Goal: Complete application form

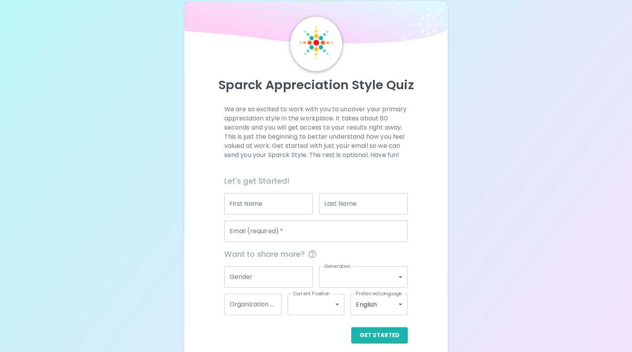
scroll to position [20, 0]
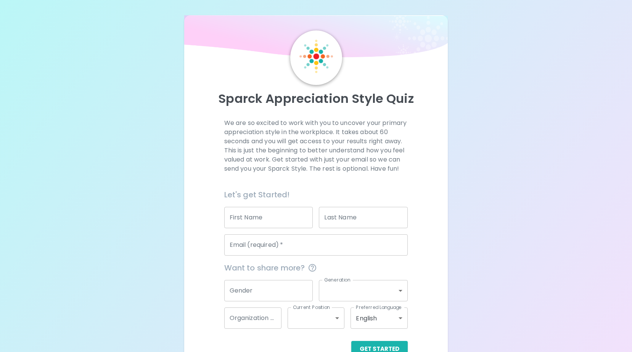
click at [285, 224] on input "First Name" at bounding box center [268, 217] width 89 height 21
type input "Kait"
type input "[PERSON_NAME]"
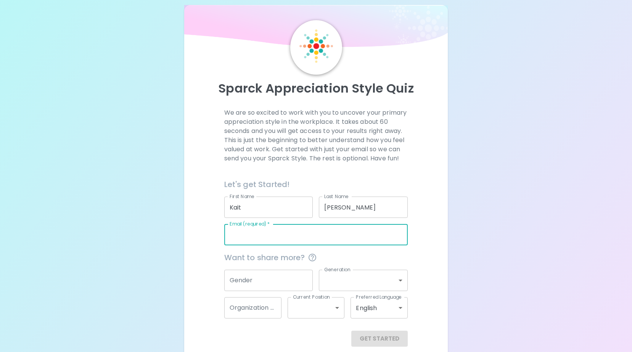
scroll to position [20, 0]
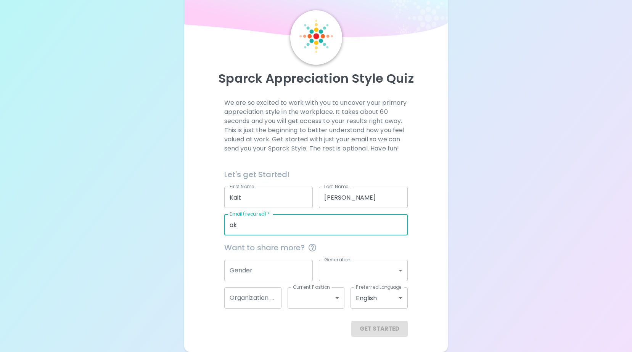
type input "a"
type input "[EMAIL_ADDRESS][DOMAIN_NAME]"
type input "Social Services"
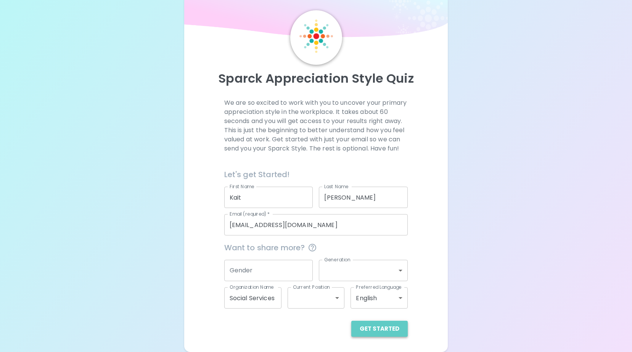
click at [388, 328] on button "Get Started" at bounding box center [379, 329] width 56 height 16
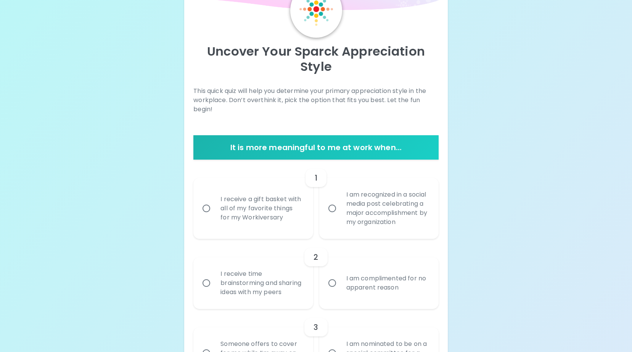
scroll to position [58, 0]
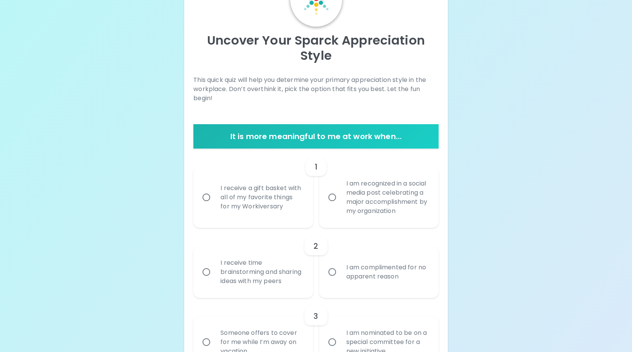
click at [240, 283] on div "I receive time brainstorming and sharing ideas with my peers" at bounding box center [261, 272] width 94 height 46
click at [214, 280] on input "I receive time brainstorming and sharing ideas with my peers" at bounding box center [206, 272] width 16 height 16
radio input "true"
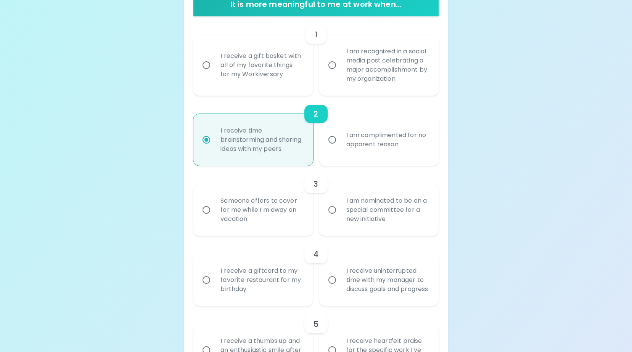
scroll to position [196, 0]
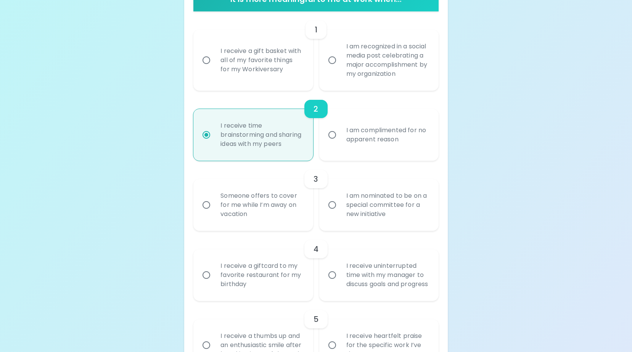
click at [253, 222] on div "Someone offers to cover for me while I’m away on vacation" at bounding box center [261, 205] width 94 height 46
click at [214, 213] on input "Someone offers to cover for me while I’m away on vacation" at bounding box center [206, 205] width 16 height 16
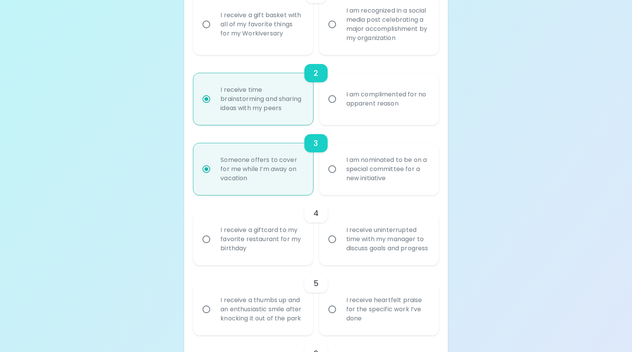
scroll to position [257, 0]
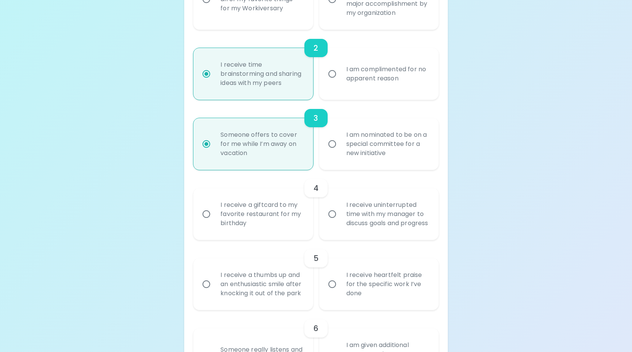
radio input "true"
click at [406, 155] on div "I am nominated to be on a special committee for a new initiative" at bounding box center [387, 144] width 94 height 46
click at [340, 152] on input "I am nominated to be on a special committee for a new initiative" at bounding box center [332, 144] width 16 height 16
radio input "true"
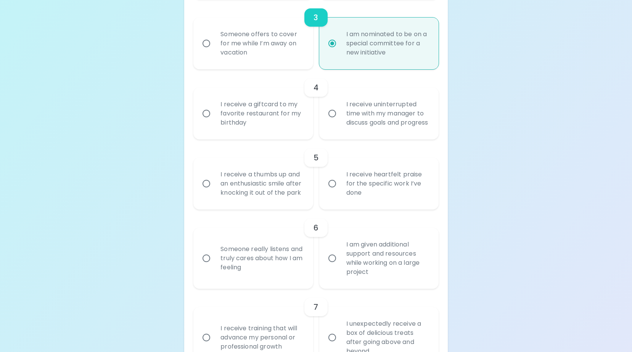
scroll to position [371, 0]
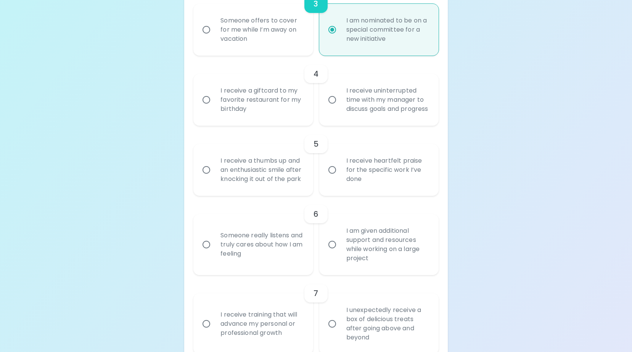
radio input "true"
click at [253, 193] on div "I receive a thumbs up and an enthusiastic smile after knocking it out of the pa…" at bounding box center [261, 170] width 94 height 46
click at [214, 178] on input "I receive a thumbs up and an enthusiastic smile after knocking it out of the pa…" at bounding box center [206, 170] width 16 height 16
radio input "false"
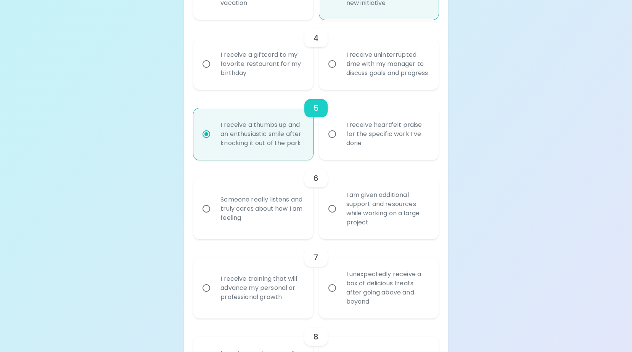
scroll to position [432, 0]
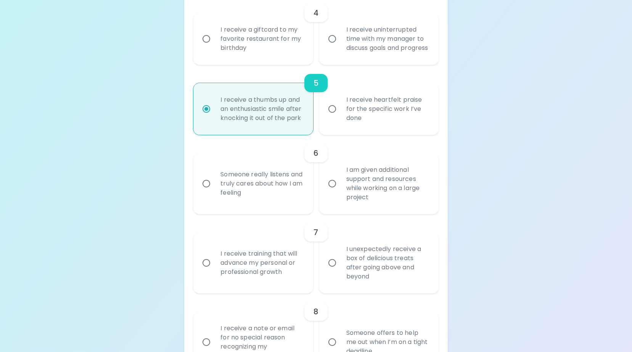
radio input "true"
click at [273, 207] on div "Someone really listens and truly cares about how I am feeling" at bounding box center [261, 184] width 94 height 46
click at [214, 192] on input "Someone really listens and truly cares about how I am feeling" at bounding box center [206, 184] width 16 height 16
radio input "false"
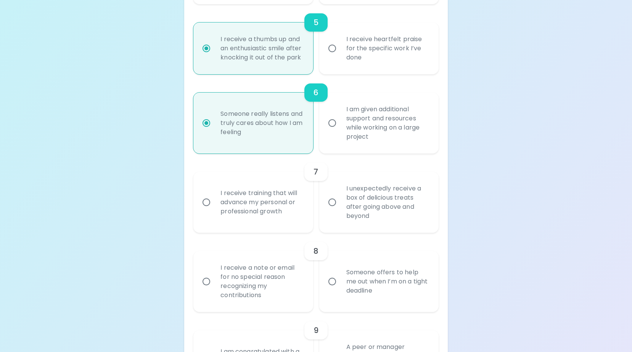
scroll to position [493, 0]
radio input "true"
click at [391, 150] on div "I am given additional support and resources while working on a large project" at bounding box center [387, 122] width 94 height 55
click at [340, 131] on input "I am given additional support and resources while working on a large project" at bounding box center [332, 123] width 16 height 16
radio input "false"
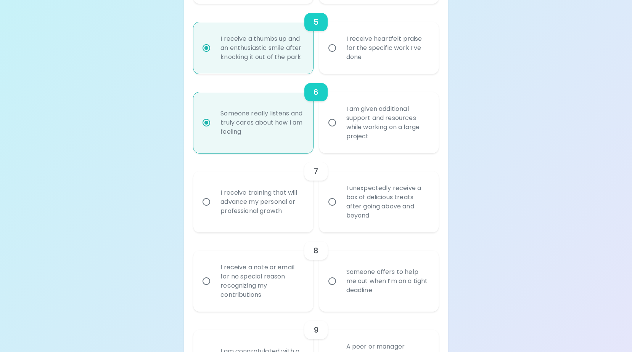
radio input "false"
radio input "true"
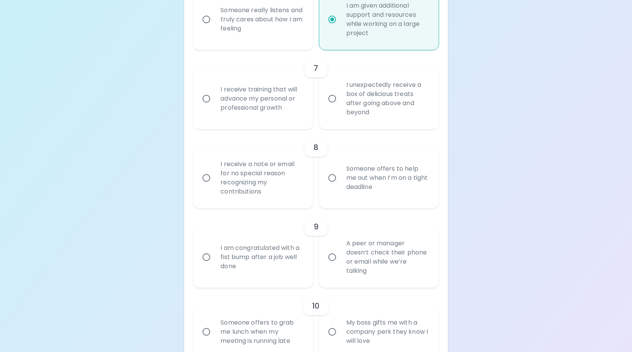
scroll to position [608, 0]
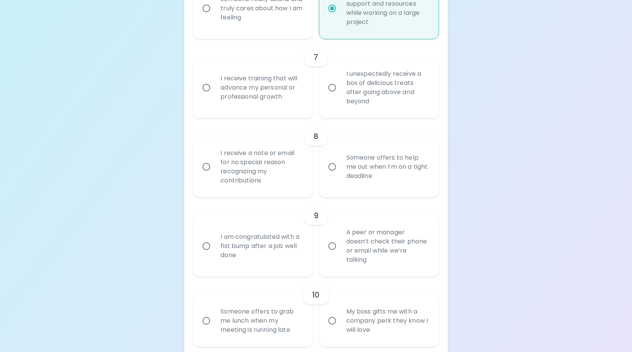
radio input "true"
click at [272, 195] on div "I receive a note or email for no special reason recognizing my contributions" at bounding box center [261, 167] width 94 height 55
click at [214, 175] on input "I receive a note or email for no special reason recognizing my contributions" at bounding box center [206, 167] width 16 height 16
radio input "false"
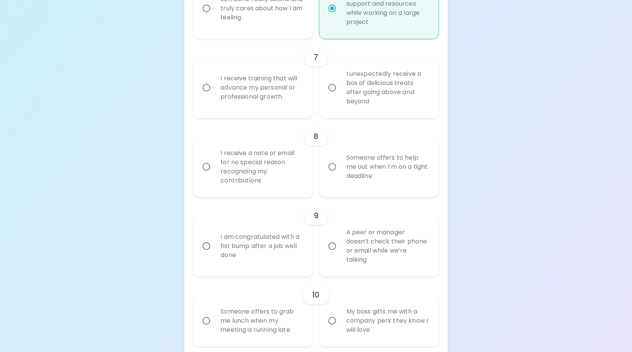
radio input "false"
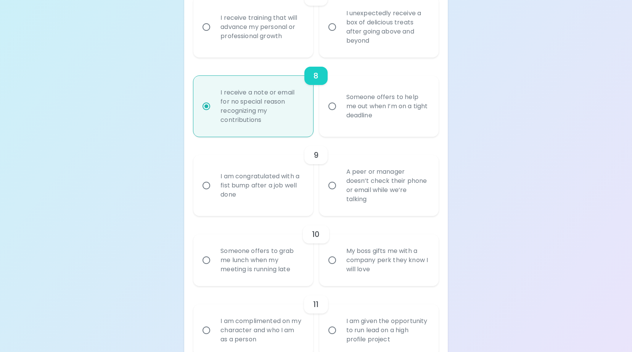
scroll to position [669, 0]
click at [214, 114] on input "I receive a note or email for no special reason recognizing my contributions" at bounding box center [206, 106] width 16 height 16
radio input "true"
click at [207, 114] on input "I receive a note or email for no special reason recognizing my contributions" at bounding box center [206, 106] width 16 height 16
click at [271, 134] on div "I receive a note or email for no special reason recognizing my contributions" at bounding box center [261, 106] width 94 height 55
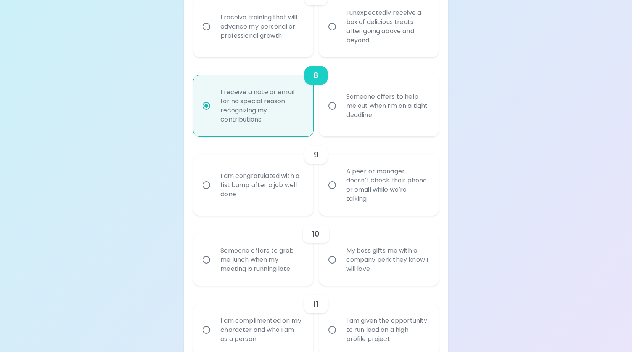
click at [214, 114] on input "I receive a note or email for no special reason recognizing my contributions" at bounding box center [206, 106] width 16 height 16
click at [204, 114] on input "I receive a note or email for no special reason recognizing my contributions" at bounding box center [206, 106] width 16 height 16
click at [341, 129] on div "Someone offers to help me out when I’m on a tight deadline" at bounding box center [387, 106] width 94 height 46
click at [340, 114] on input "Someone offers to help me out when I’m on a tight deadline" at bounding box center [332, 106] width 16 height 16
radio input "false"
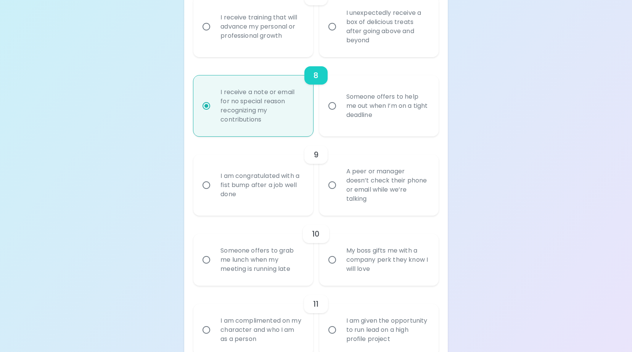
radio input "false"
radio input "true"
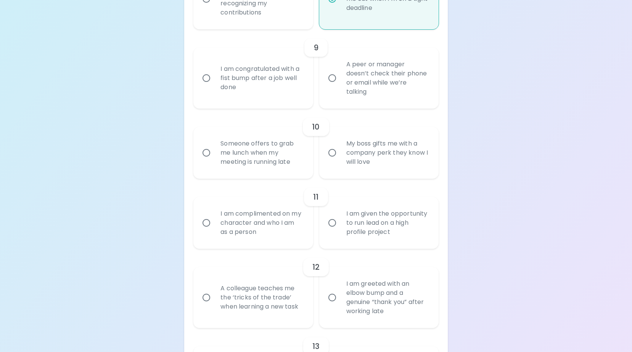
scroll to position [783, 0]
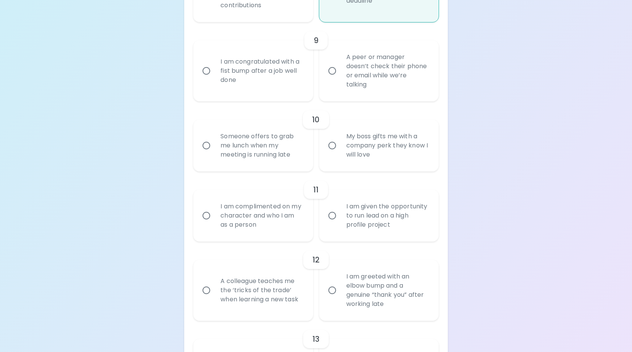
radio input "true"
click at [383, 98] on div "A peer or manager doesn’t check their phone or email while we’re talking" at bounding box center [387, 70] width 94 height 55
click at [340, 79] on input "A peer or manager doesn’t check their phone or email while we’re talking" at bounding box center [332, 71] width 16 height 16
radio input "false"
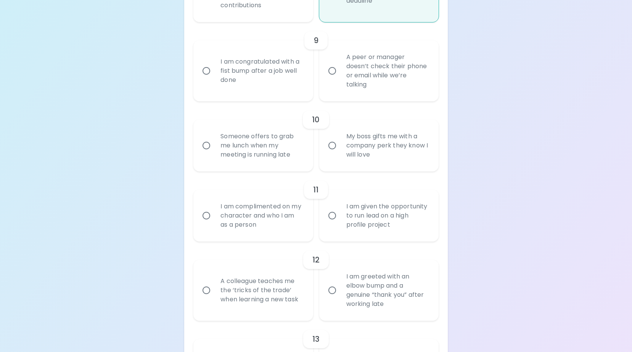
radio input "false"
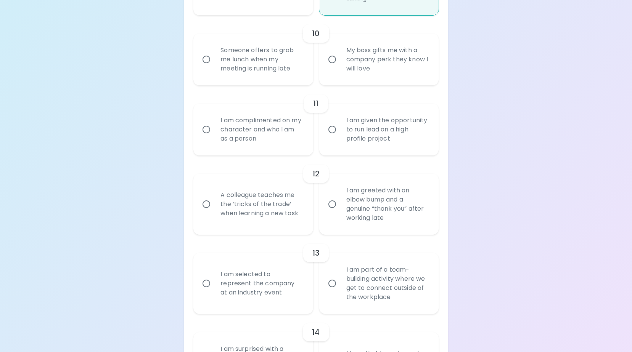
scroll to position [882, 0]
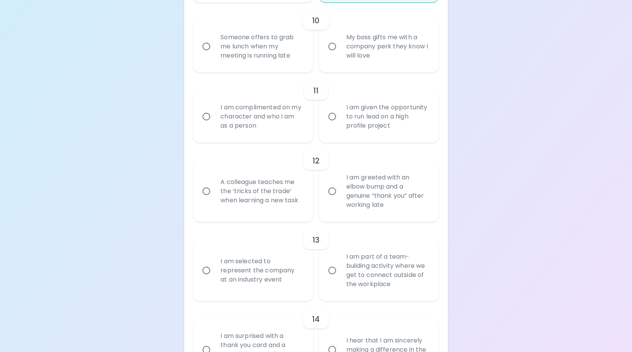
radio input "true"
click at [397, 140] on div "I am given the opportunity to run lead on a high profile project" at bounding box center [387, 117] width 94 height 46
click at [340, 125] on input "I am given the opportunity to run lead on a high profile project" at bounding box center [332, 117] width 16 height 16
radio input "false"
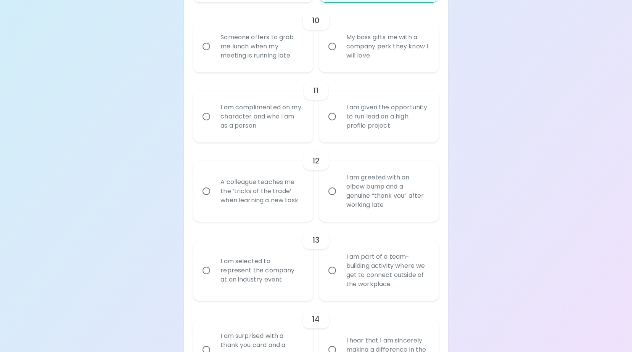
radio input "false"
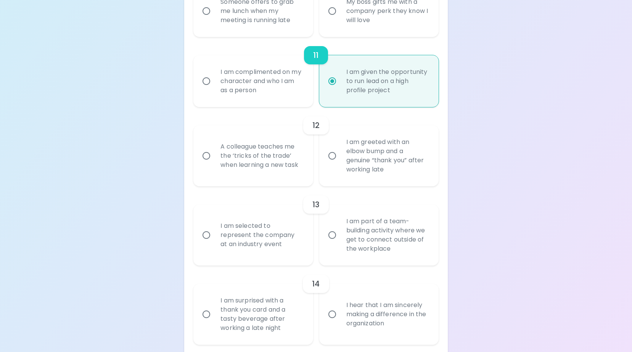
scroll to position [943, 0]
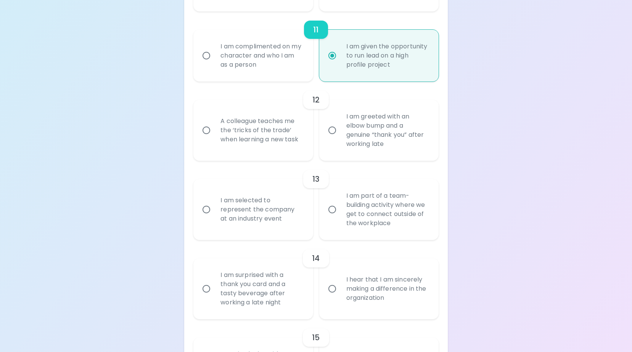
radio input "true"
click at [265, 153] on div "A colleague teaches me the ‘tricks of the trade’ when learning a new task" at bounding box center [261, 131] width 94 height 46
click at [214, 138] on input "A colleague teaches me the ‘tricks of the trade’ when learning a new task" at bounding box center [206, 130] width 16 height 16
radio input "false"
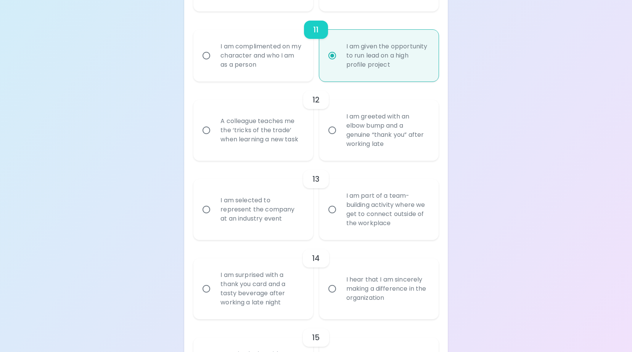
radio input "false"
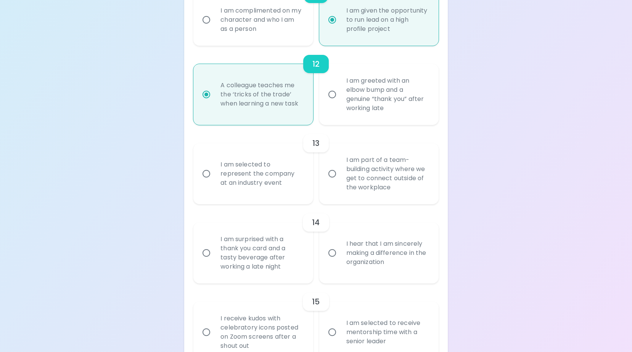
scroll to position [1004, 0]
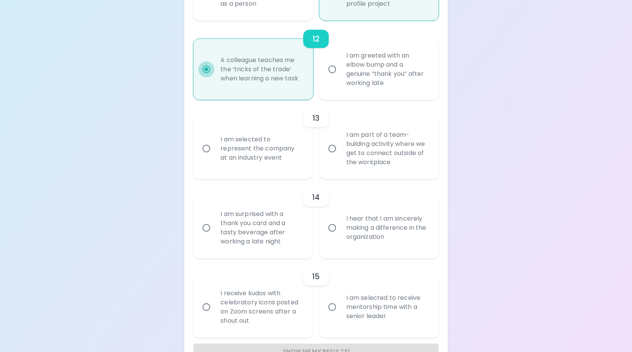
click at [207, 77] on input "A colleague teaches me the ‘tricks of the trade’ when learning a new task" at bounding box center [206, 69] width 16 height 16
radio input "true"
click at [206, 77] on input "A colleague teaches me the ‘tricks of the trade’ when learning a new task" at bounding box center [206, 69] width 16 height 16
click at [408, 97] on div "I am greeted with an elbow bump and a genuine “thank you” after working late" at bounding box center [387, 69] width 94 height 55
click at [340, 77] on input "I am greeted with an elbow bump and a genuine “thank you” after working late" at bounding box center [332, 69] width 16 height 16
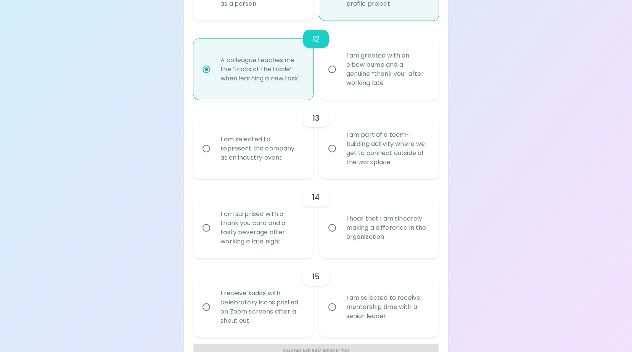
radio input "false"
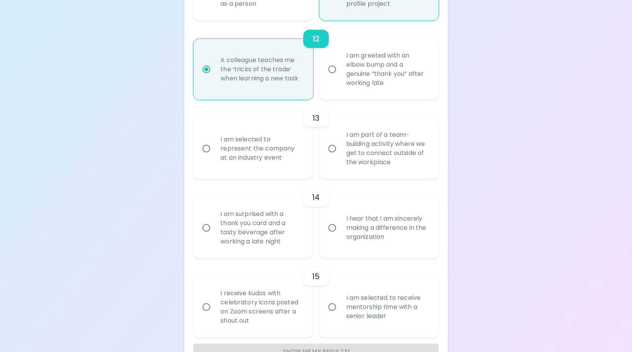
radio input "false"
radio input "true"
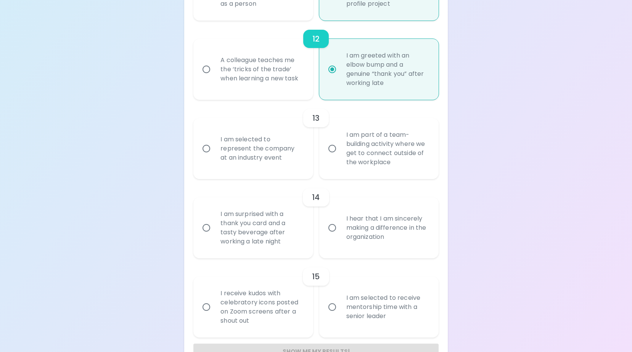
radio input "true"
click at [405, 97] on div "I am greeted with an elbow bump and a genuine “thank you” after working late" at bounding box center [387, 69] width 94 height 55
click at [340, 77] on input "I am greeted with an elbow bump and a genuine “thank you” after working late" at bounding box center [332, 69] width 16 height 16
drag, startPoint x: 423, startPoint y: 126, endPoint x: 419, endPoint y: 129, distance: 5.7
click at [423, 97] on div "I am greeted with an elbow bump and a genuine “thank you” after working late" at bounding box center [387, 69] width 94 height 55
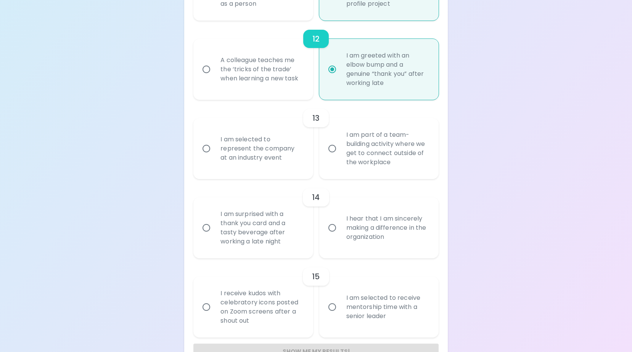
click at [340, 77] on input "I am greeted with an elbow bump and a genuine “thank you” after working late" at bounding box center [332, 69] width 16 height 16
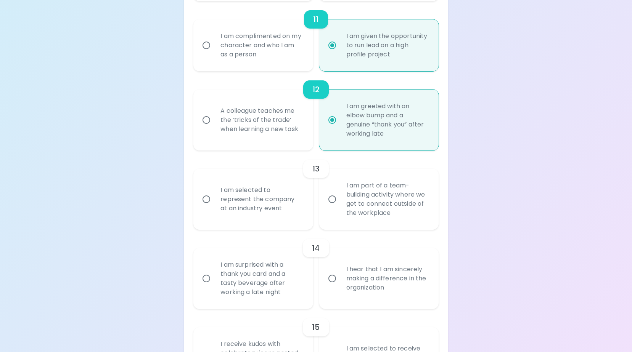
scroll to position [966, 0]
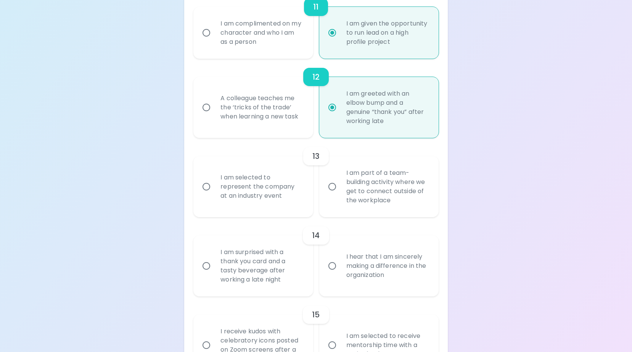
click at [379, 214] on div "I am part of a team-building activity where we get to connect outside of the wo…" at bounding box center [387, 186] width 94 height 55
click at [340, 195] on input "I am part of a team-building activity where we get to connect outside of the wo…" at bounding box center [332, 187] width 16 height 16
radio input "false"
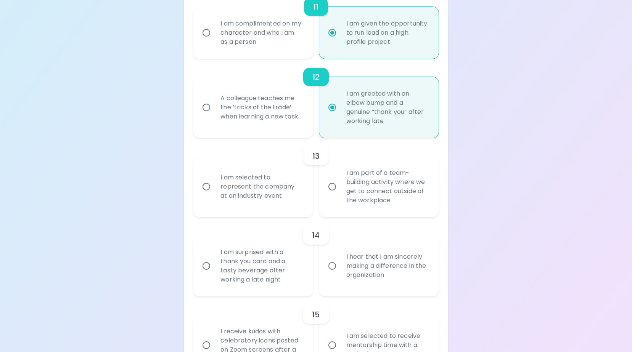
radio input "false"
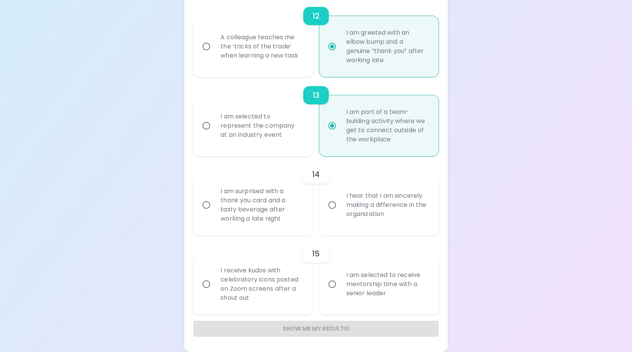
scroll to position [1064, 0]
radio input "true"
click at [398, 212] on div "I hear that I am sincerely making a difference in the organization" at bounding box center [387, 205] width 94 height 46
click at [340, 212] on input "I hear that I am sincerely making a difference in the organization" at bounding box center [332, 205] width 16 height 16
radio input "false"
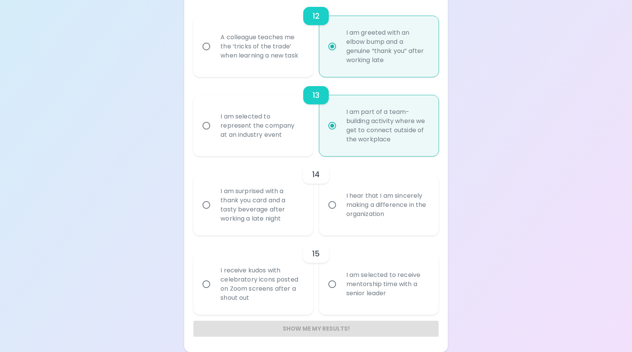
radio input "false"
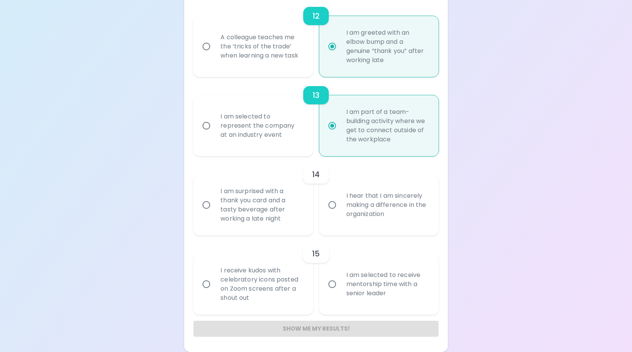
radio input "false"
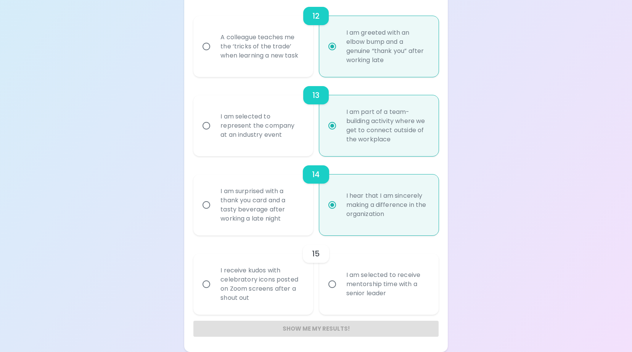
radio input "true"
click at [312, 329] on div "Show me my results!" at bounding box center [315, 329] width 245 height 16
click at [402, 285] on div "I am selected to receive mentorship time with a senior leader" at bounding box center [387, 285] width 94 height 46
click at [340, 285] on input "I am selected to receive mentorship time with a senior leader" at bounding box center [332, 285] width 16 height 16
radio input "false"
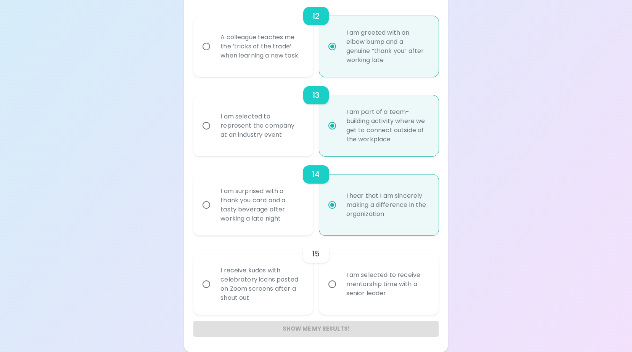
radio input "false"
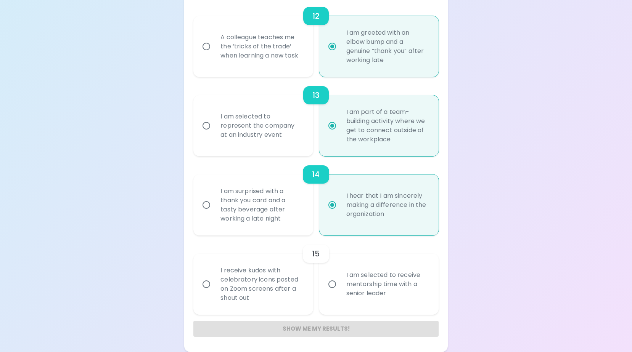
radio input "false"
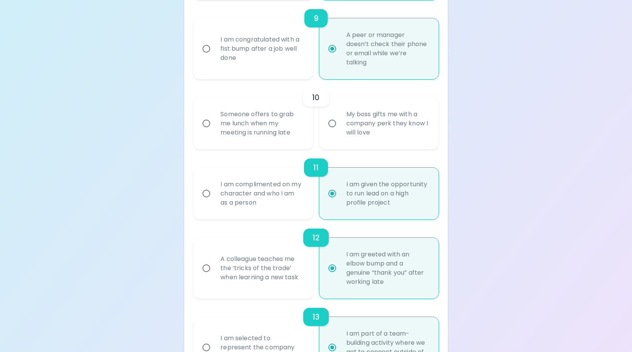
scroll to position [721, 0]
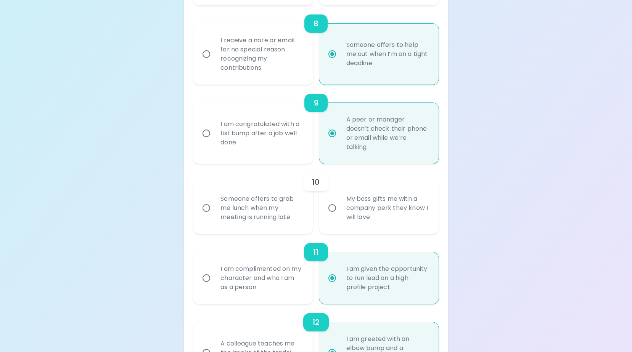
radio input "true"
click at [269, 231] on div "Someone offers to grab me lunch when my meeting is running late" at bounding box center [261, 208] width 94 height 46
click at [214, 216] on input "Someone offers to grab me lunch when my meeting is running late" at bounding box center [206, 208] width 16 height 16
radio input "false"
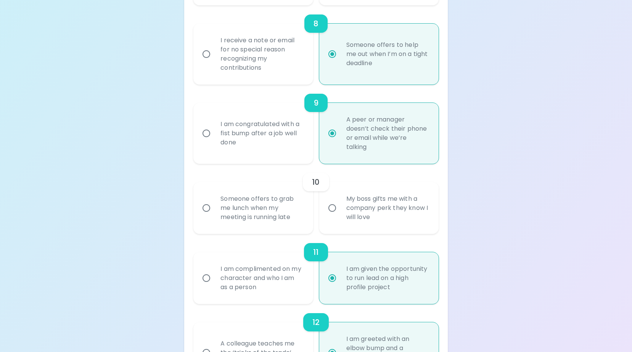
radio input "false"
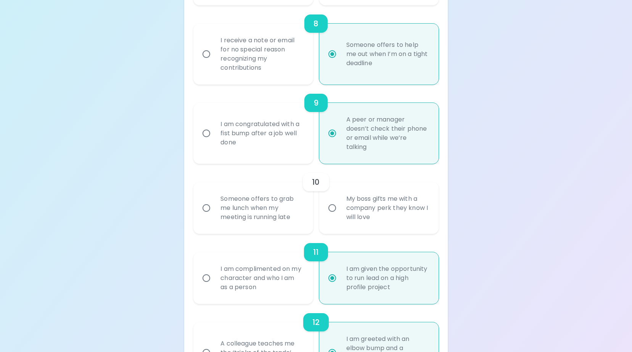
radio input "false"
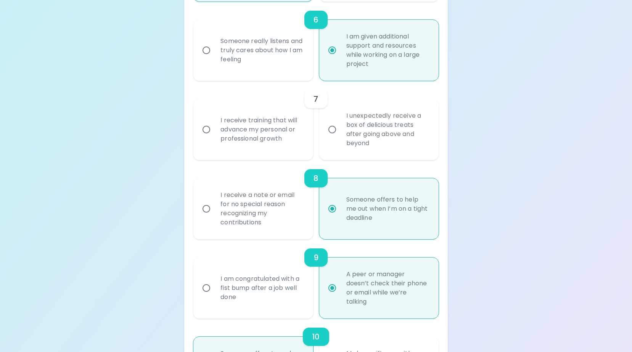
scroll to position [515, 0]
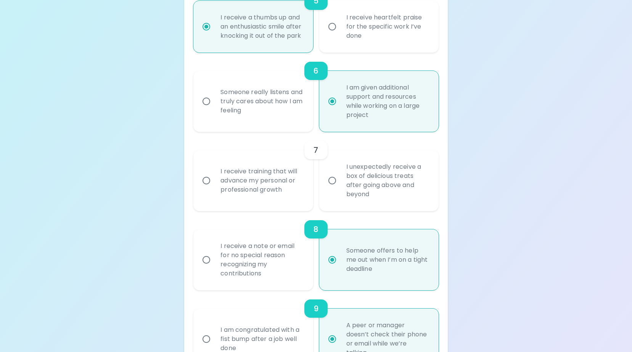
radio input "true"
click at [243, 204] on div "I receive training that will advance my personal or professional growth" at bounding box center [261, 181] width 94 height 46
click at [214, 189] on input "I receive training that will advance my personal or professional growth" at bounding box center [206, 181] width 16 height 16
radio input "false"
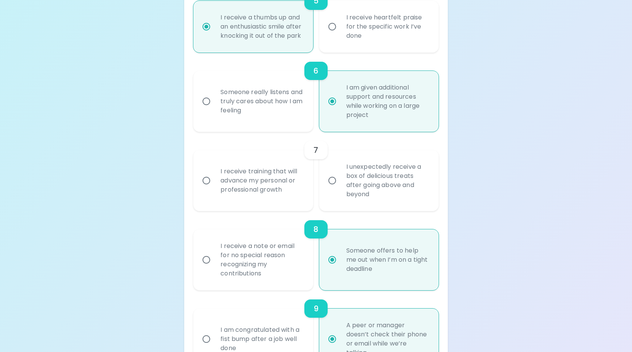
radio input "false"
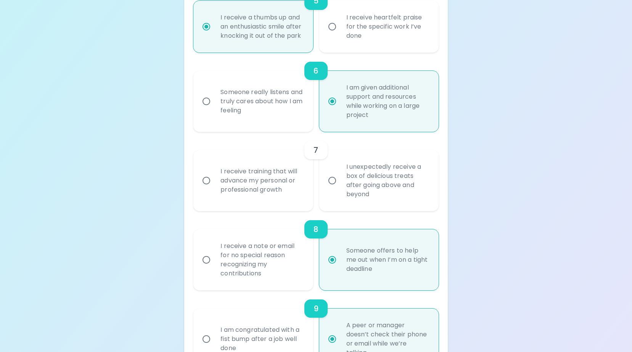
radio input "false"
radio input "true"
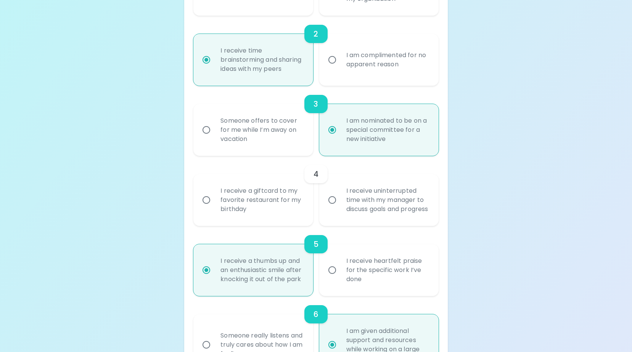
scroll to position [270, 0]
radio input "true"
click at [362, 224] on div "I receive uninterrupted time with my manager to discuss goals and progress" at bounding box center [387, 201] width 94 height 46
click at [340, 209] on input "I receive uninterrupted time with my manager to discuss goals and progress" at bounding box center [332, 201] width 16 height 16
radio input "false"
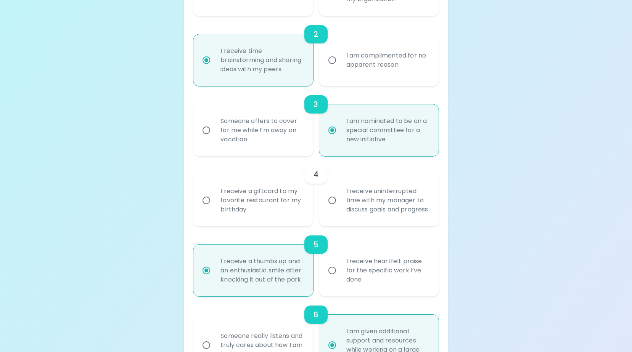
radio input "false"
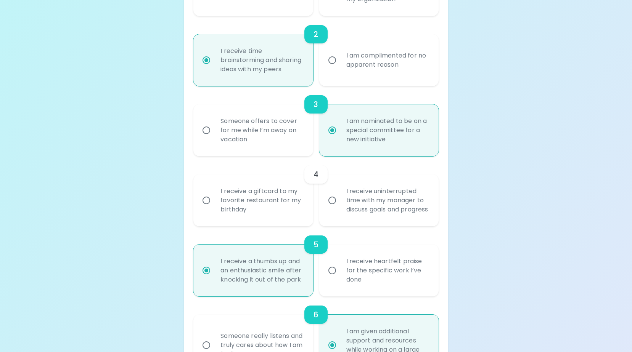
radio input "false"
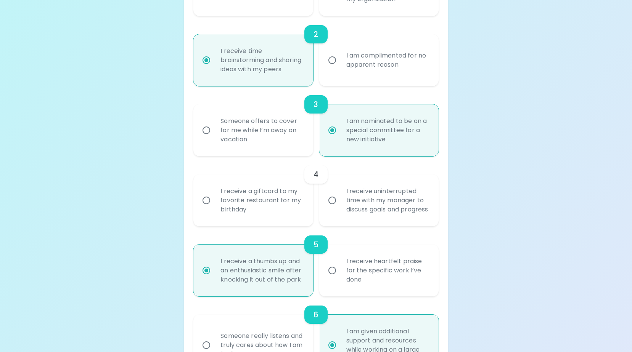
radio input "false"
radio input "true"
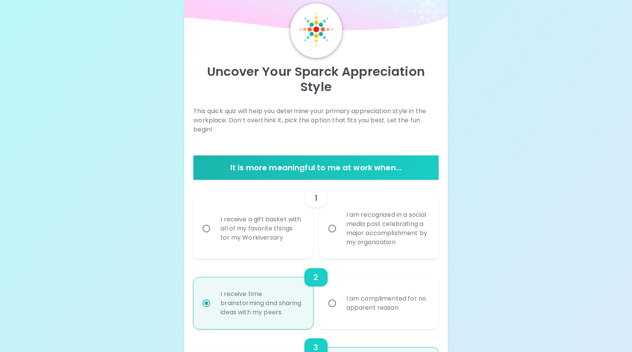
scroll to position [26, 0]
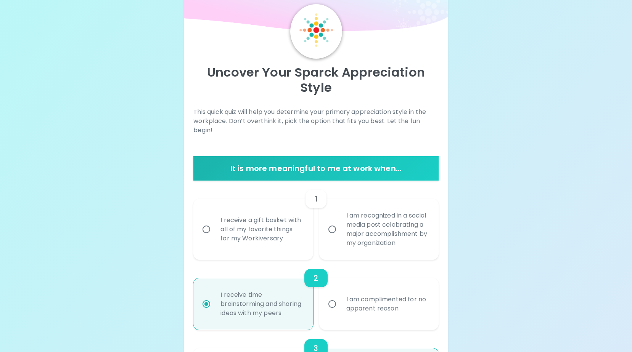
radio input "true"
click at [373, 240] on div "I am recognized in a social media post celebrating a major accomplishment by my…" at bounding box center [387, 229] width 94 height 55
click at [340, 238] on input "I am recognized in a social media post celebrating a major accomplishment by my…" at bounding box center [332, 230] width 16 height 16
radio input "false"
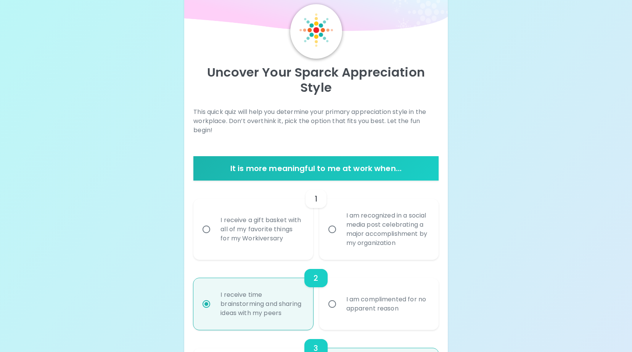
radio input "false"
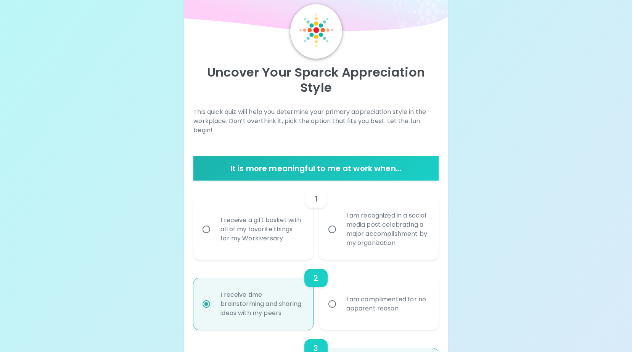
radio input "false"
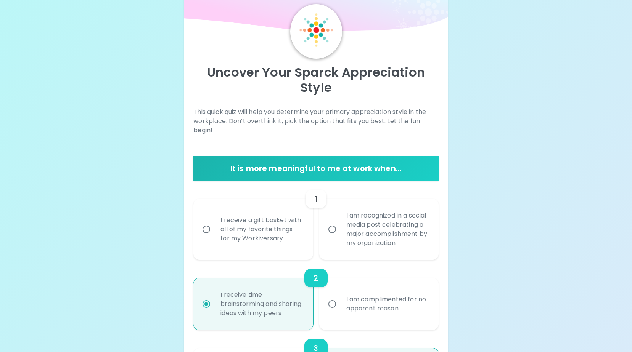
radio input "false"
radio input "true"
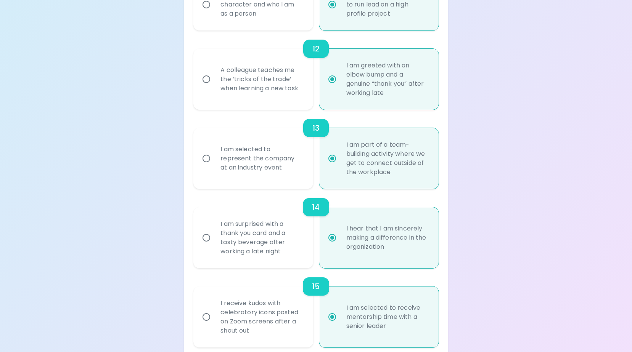
scroll to position [1064, 0]
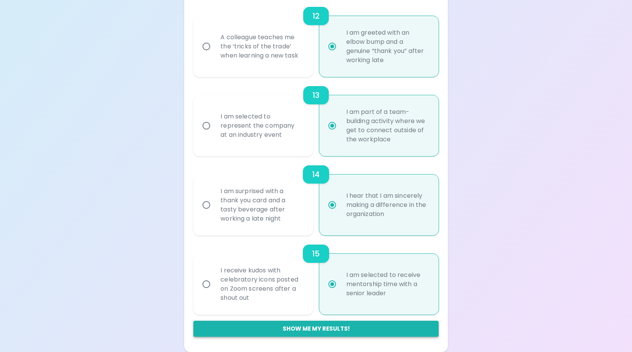
radio input "true"
click at [317, 327] on button "Show me my results!" at bounding box center [315, 329] width 245 height 16
radio input "false"
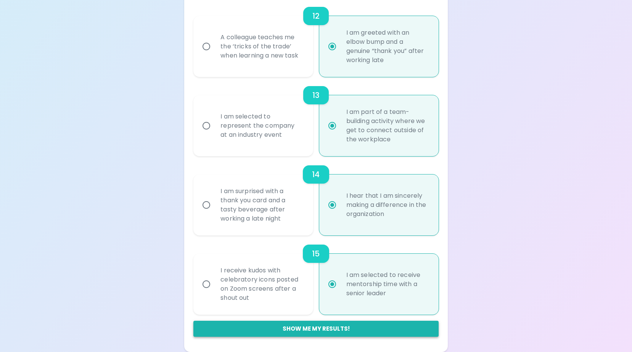
radio input "false"
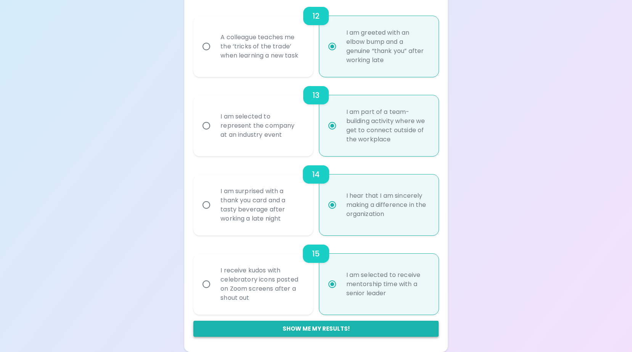
radio input "false"
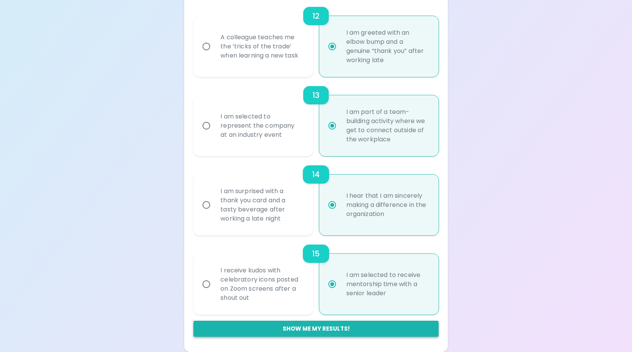
radio input "true"
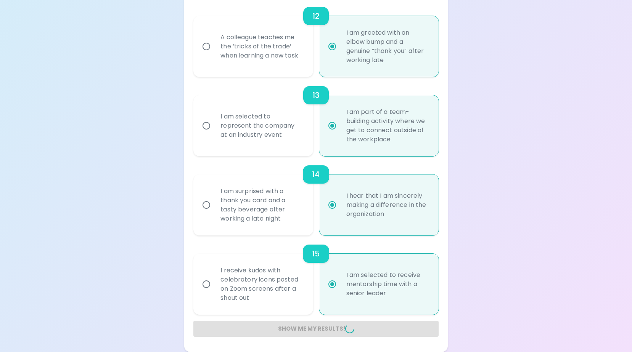
radio input "false"
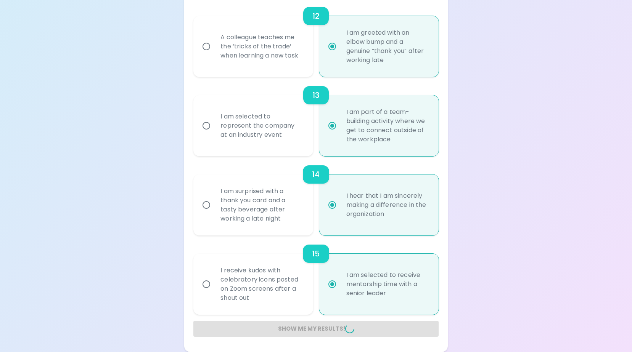
radio input "false"
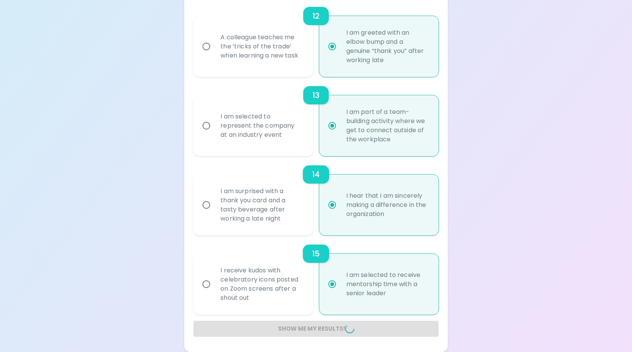
radio input "false"
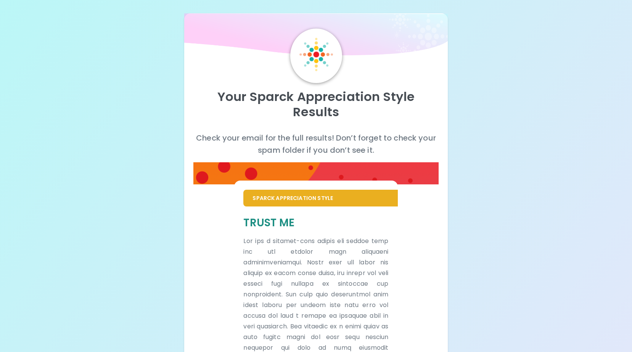
scroll to position [0, 0]
